Goal: Find contact information: Find contact information

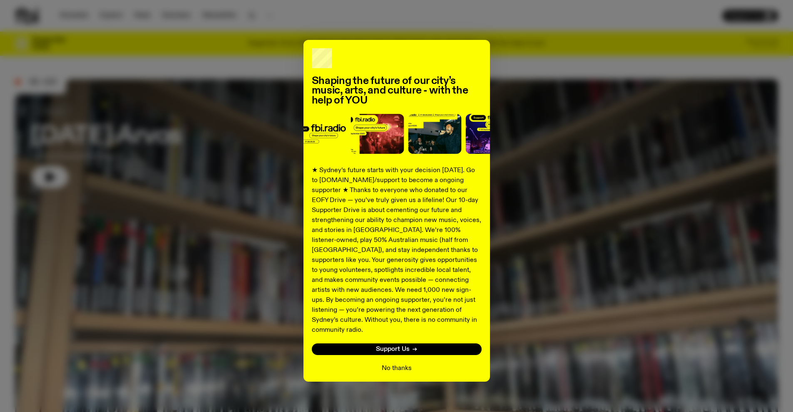
click at [391, 364] on button "No thanks" at bounding box center [397, 369] width 30 height 10
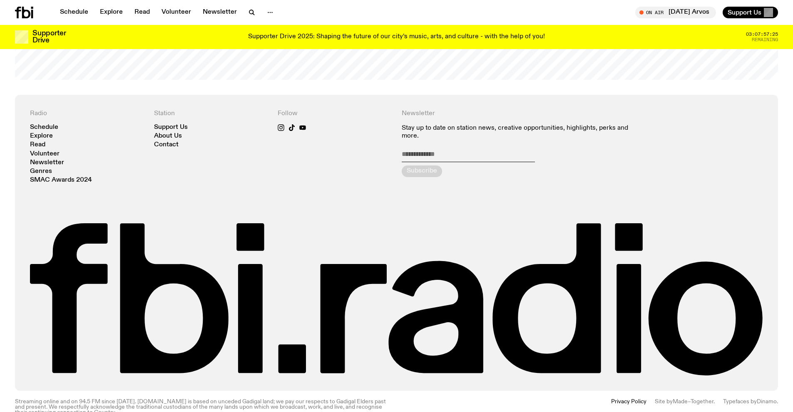
scroll to position [1990, 0]
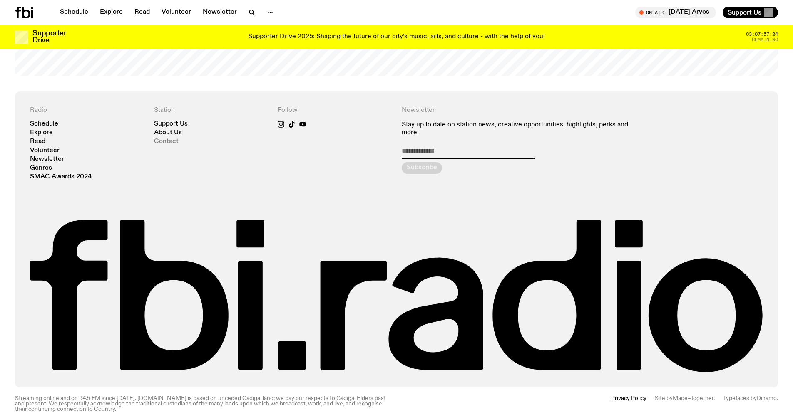
click at [166, 139] on link "Contact" at bounding box center [166, 142] width 25 height 6
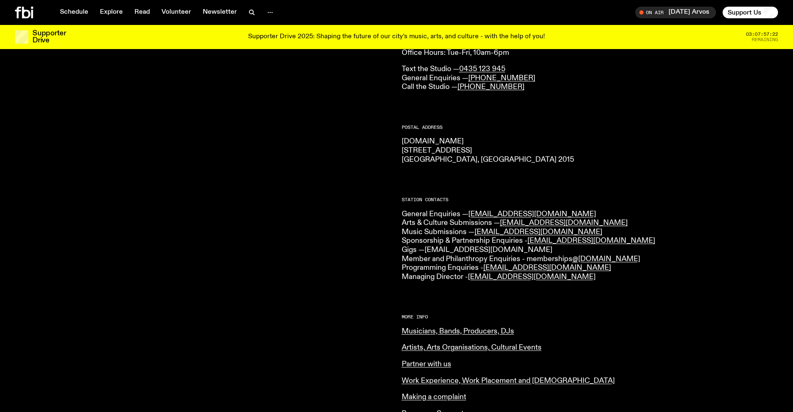
scroll to position [79, 0]
click at [504, 231] on link "[EMAIL_ADDRESS][DOMAIN_NAME]" at bounding box center [538, 232] width 128 height 7
drag, startPoint x: 550, startPoint y: 232, endPoint x: 476, endPoint y: 232, distance: 74.5
click at [476, 232] on p "General Enquiries — [EMAIL_ADDRESS][DOMAIN_NAME] Arts & Culture Submissions — […" at bounding box center [590, 246] width 377 height 72
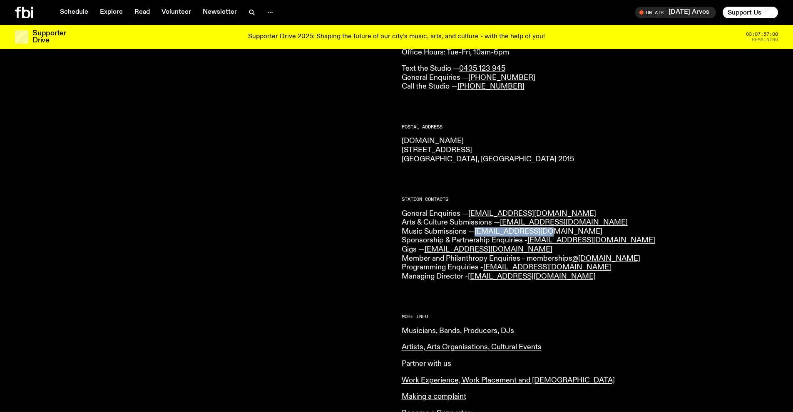
copy link "[EMAIL_ADDRESS][DOMAIN_NAME]"
